Goal: Task Accomplishment & Management: Manage account settings

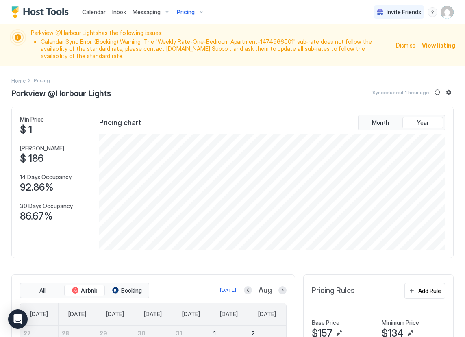
scroll to position [116, 348]
drag, startPoint x: 188, startPoint y: 41, endPoint x: 284, endPoint y: 41, distance: 95.6
click at [284, 41] on li "Calendar Sync Error: (Booking) Warning! The "Weekly Rate-One-Bedroom Apartment-…" at bounding box center [216, 49] width 351 height 22
click at [437, 43] on span "View listing" at bounding box center [438, 45] width 33 height 9
click at [437, 42] on span "View listing" at bounding box center [438, 45] width 33 height 9
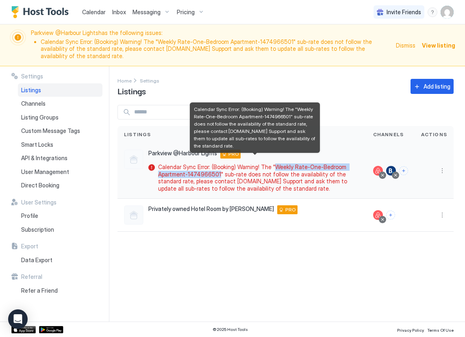
drag, startPoint x: 273, startPoint y: 160, endPoint x: 218, endPoint y: 166, distance: 55.3
click at [218, 166] on span "Calendar Sync Error: (Booking) Warning! The "Weekly Rate-One-Bedroom Apartment-…" at bounding box center [257, 178] width 199 height 28
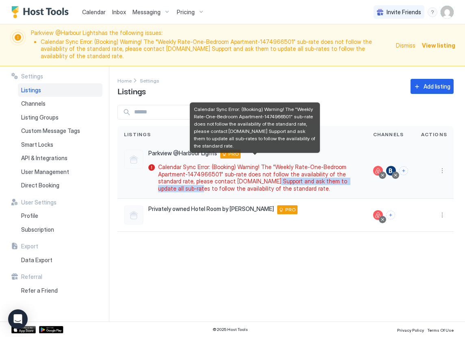
drag, startPoint x: 354, startPoint y: 174, endPoint x: 245, endPoint y: 173, distance: 108.6
click at [245, 173] on span "Calendar Sync Error: (Booking) Warning! The "Weekly Rate-One-Bedroom Apartment-…" at bounding box center [257, 178] width 199 height 28
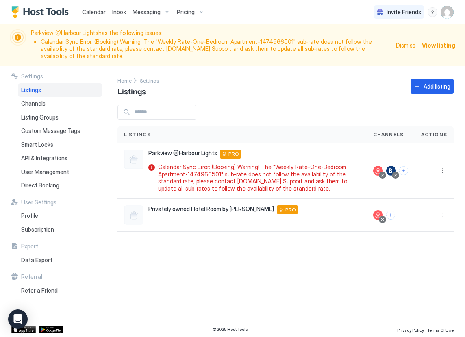
drag, startPoint x: 318, startPoint y: 270, endPoint x: 283, endPoint y: 256, distance: 38.1
click at [318, 270] on div "Settings Home Settings Listings Add listing Listings Channels Actions Parkview …" at bounding box center [292, 193] width 348 height 255
